Goal: Ask a question

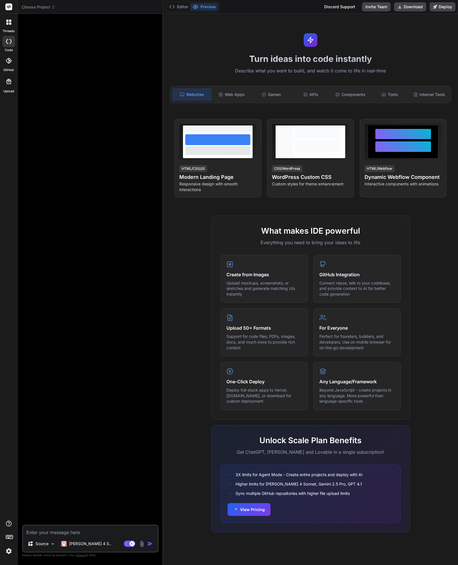
click at [10, 554] on img at bounding box center [9, 551] width 10 height 10
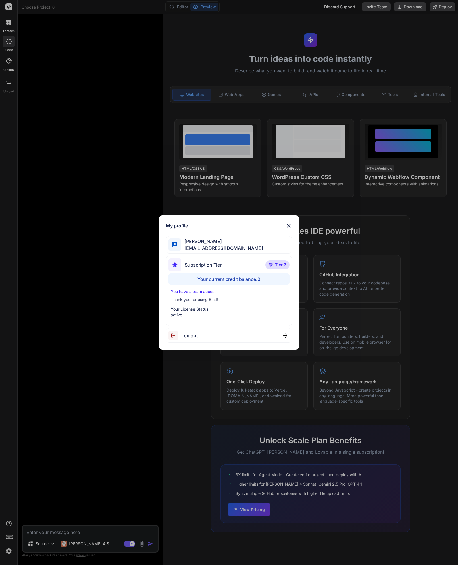
click at [291, 225] on img at bounding box center [288, 225] width 7 height 7
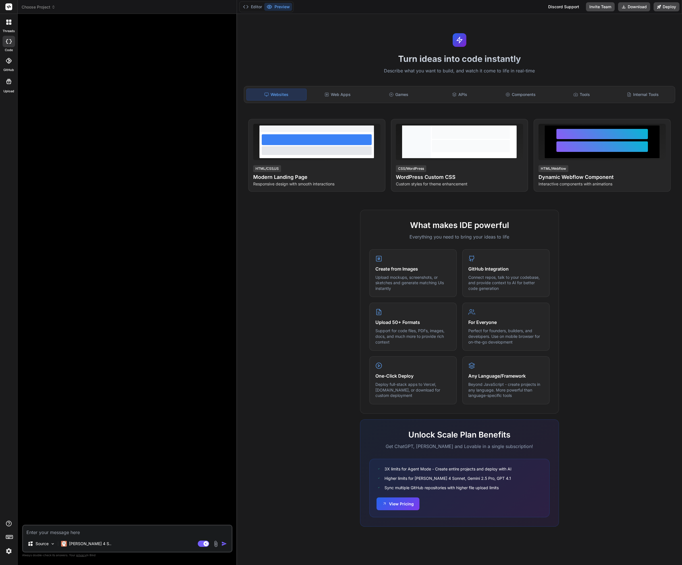
click at [6, 3] on icon at bounding box center [8, 6] width 7 height 7
click at [74, 545] on p "[PERSON_NAME] 4 S.." at bounding box center [90, 544] width 42 height 6
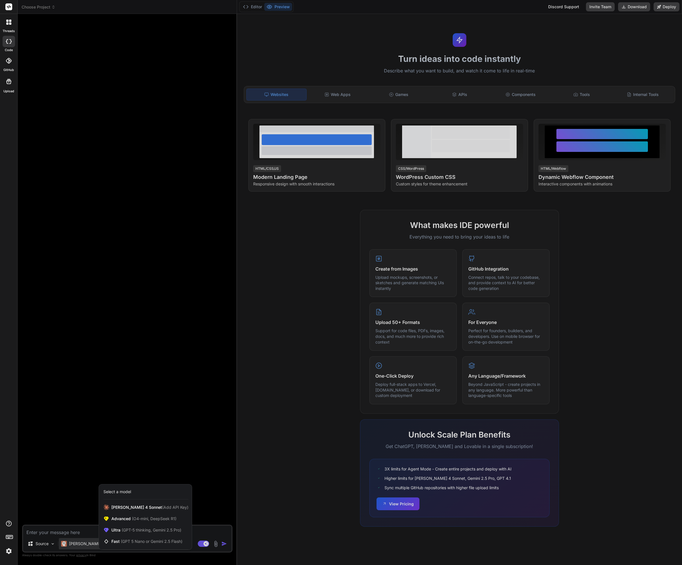
click at [74, 545] on div at bounding box center [341, 282] width 682 height 565
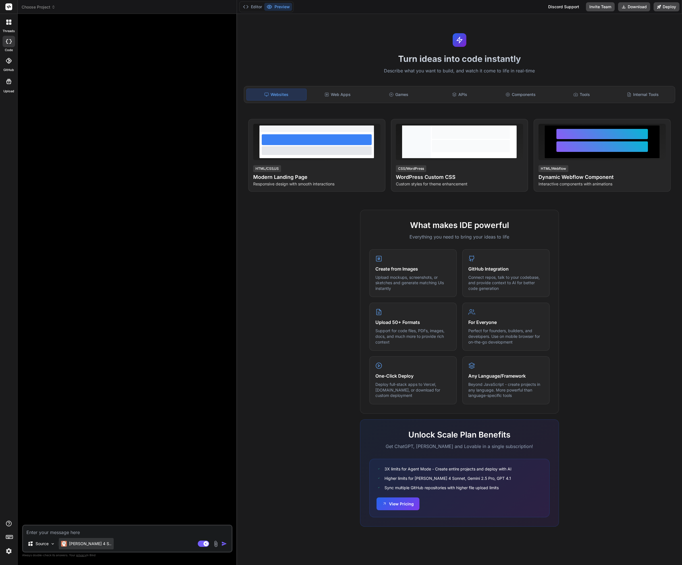
click at [74, 545] on p "[PERSON_NAME] 4 S.." at bounding box center [90, 544] width 42 height 6
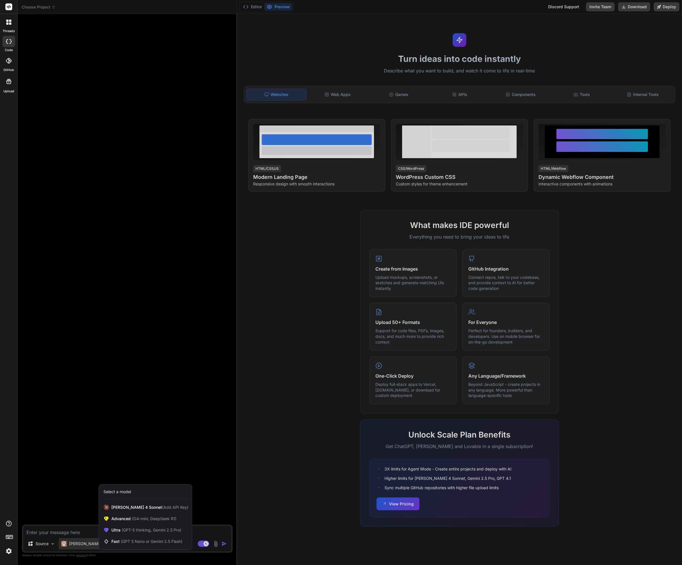
click at [74, 545] on div at bounding box center [341, 282] width 682 height 565
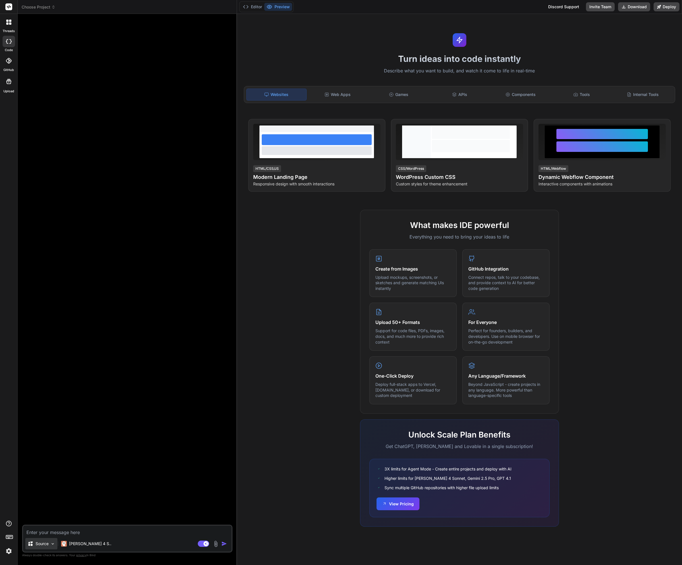
click at [44, 545] on p "Source" at bounding box center [41, 544] width 13 height 6
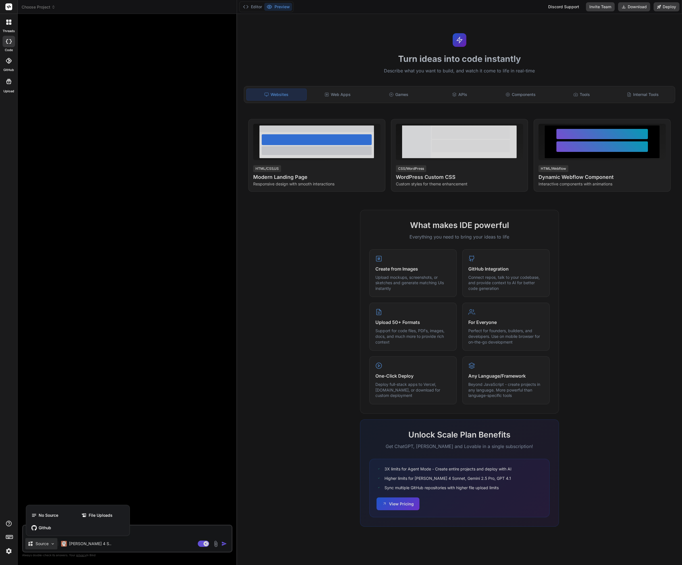
click at [44, 545] on div at bounding box center [341, 282] width 682 height 565
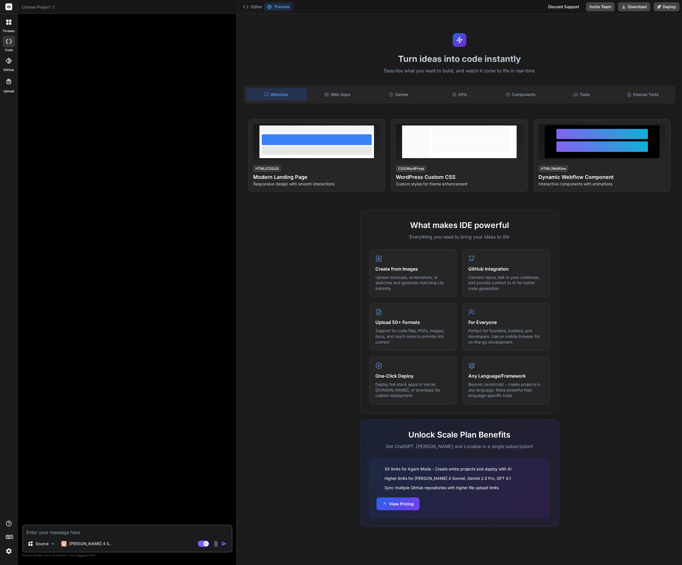
click at [5, 22] on div at bounding box center [9, 22] width 12 height 12
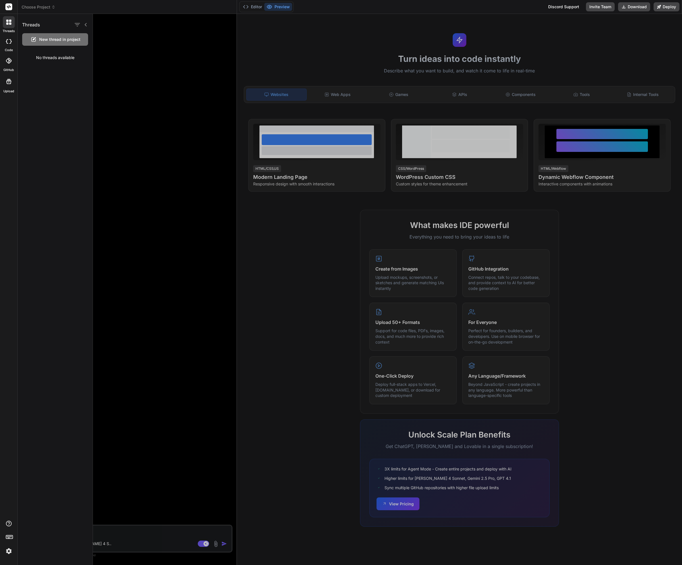
click at [9, 6] on rect at bounding box center [8, 6] width 7 height 7
drag, startPoint x: 81, startPoint y: 259, endPoint x: 101, endPoint y: 273, distance: 24.2
click at [83, 262] on div "Threads New thread in project No threads available" at bounding box center [55, 289] width 75 height 551
drag, startPoint x: 106, startPoint y: 275, endPoint x: 117, endPoint y: 280, distance: 12.3
click at [108, 277] on div at bounding box center [387, 289] width 589 height 551
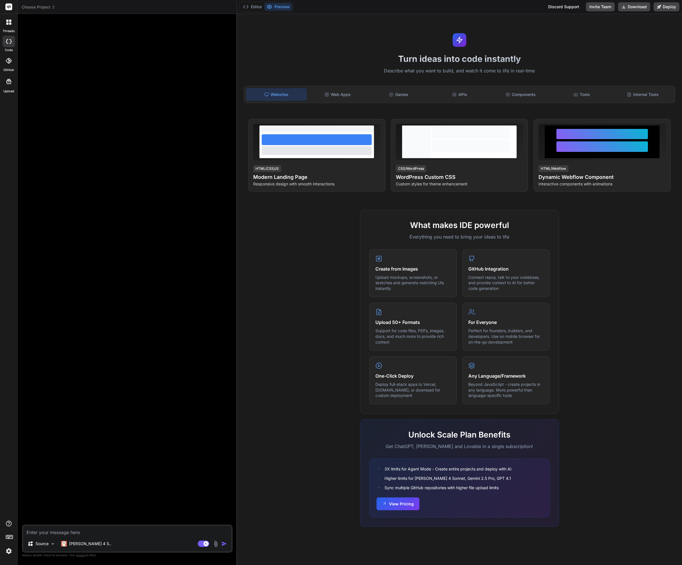
click at [49, 555] on p "Always double-check its answers. Your privacy in [GEOGRAPHIC_DATA]" at bounding box center [127, 555] width 210 height 5
click at [46, 547] on div "Source" at bounding box center [41, 543] width 32 height 11
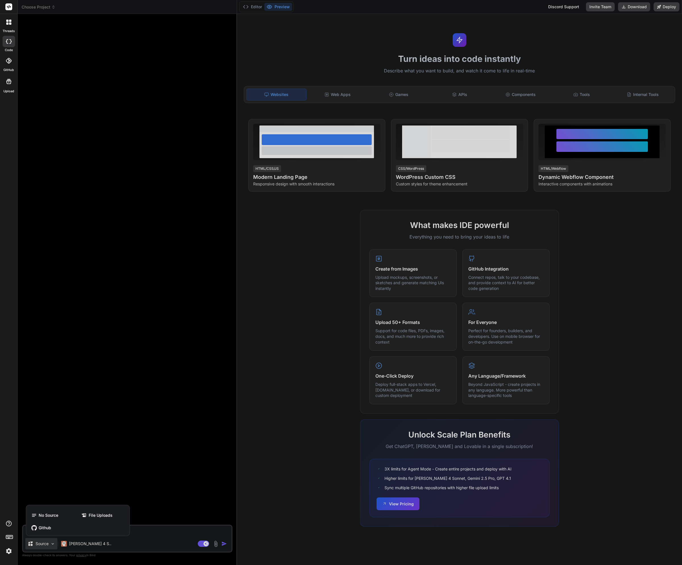
click at [57, 447] on div at bounding box center [341, 282] width 682 height 565
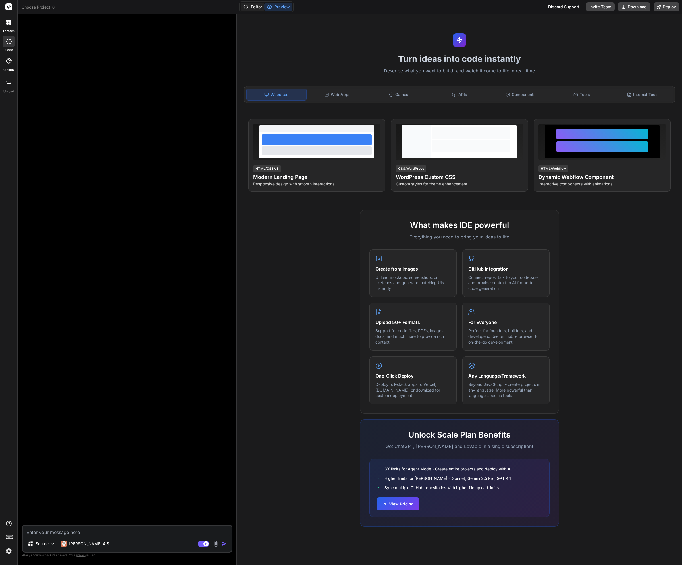
click at [259, 5] on button "Editor" at bounding box center [253, 7] width 24 height 8
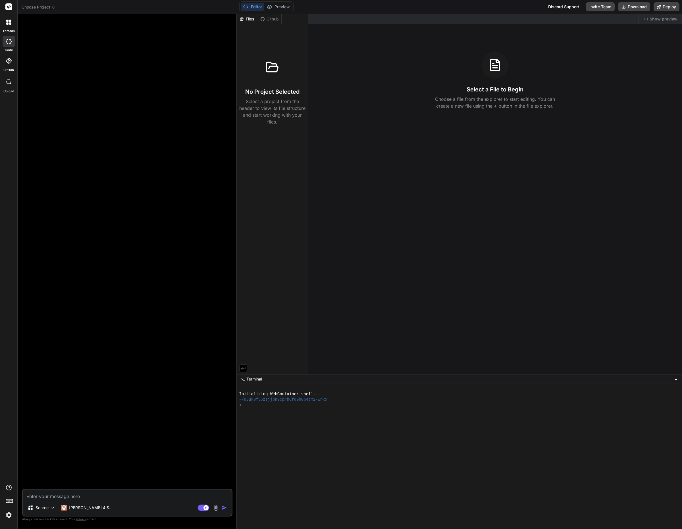
type textarea "x"
